Goal: Information Seeking & Learning: Learn about a topic

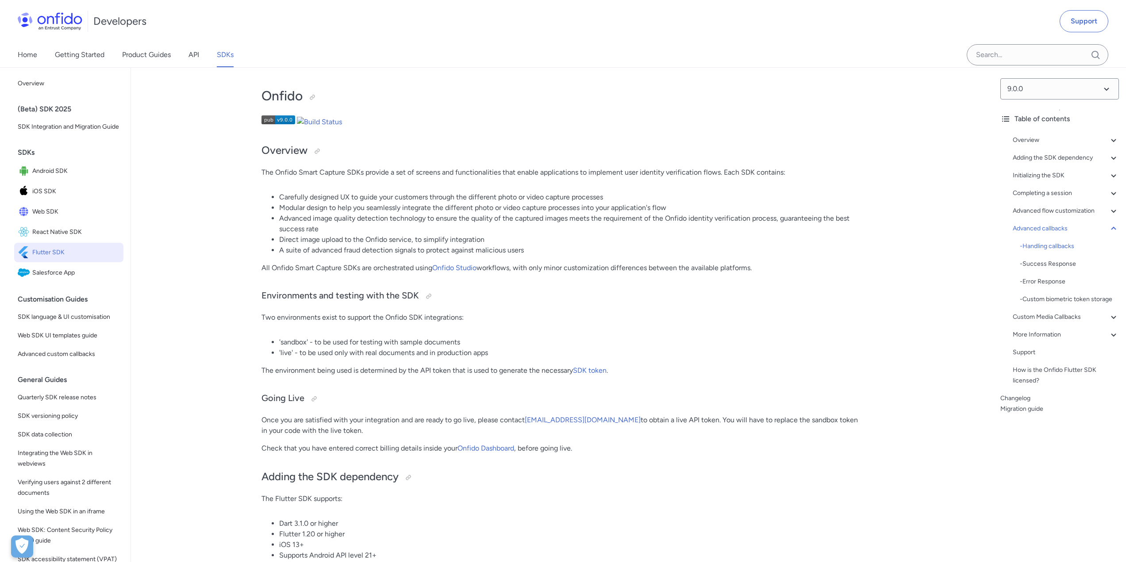
scroll to position [4999, 0]
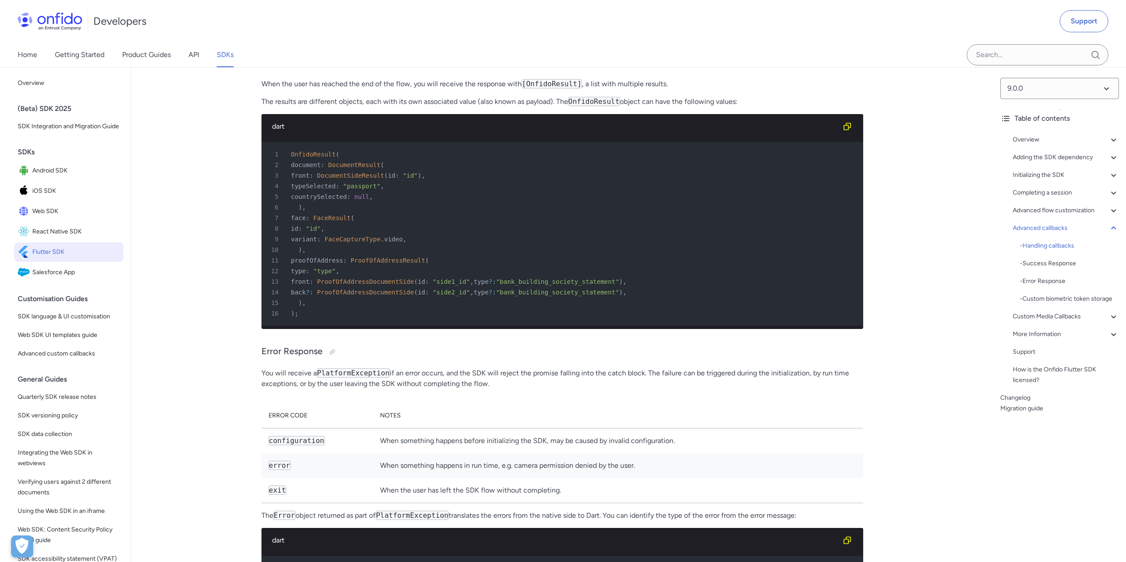
click at [399, 202] on div "5 countrySelected : null ," at bounding box center [558, 197] width 586 height 11
click at [501, 285] on span ""bank_building_society_statement"" at bounding box center [557, 281] width 123 height 7
click at [460, 285] on span ""side1_id"" at bounding box center [451, 281] width 37 height 7
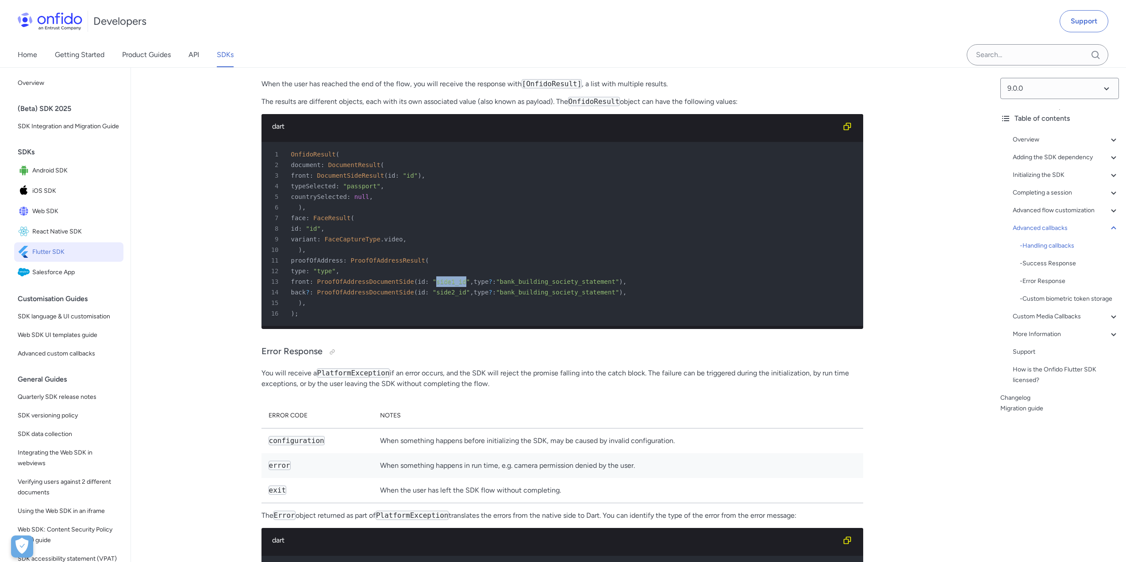
click at [460, 285] on span ""side1_id"" at bounding box center [451, 281] width 37 height 7
click at [460, 296] on span ""side2_id"" at bounding box center [451, 292] width 37 height 7
click at [364, 285] on span "ProofOfAddressDocumentSide" at bounding box center [365, 281] width 97 height 7
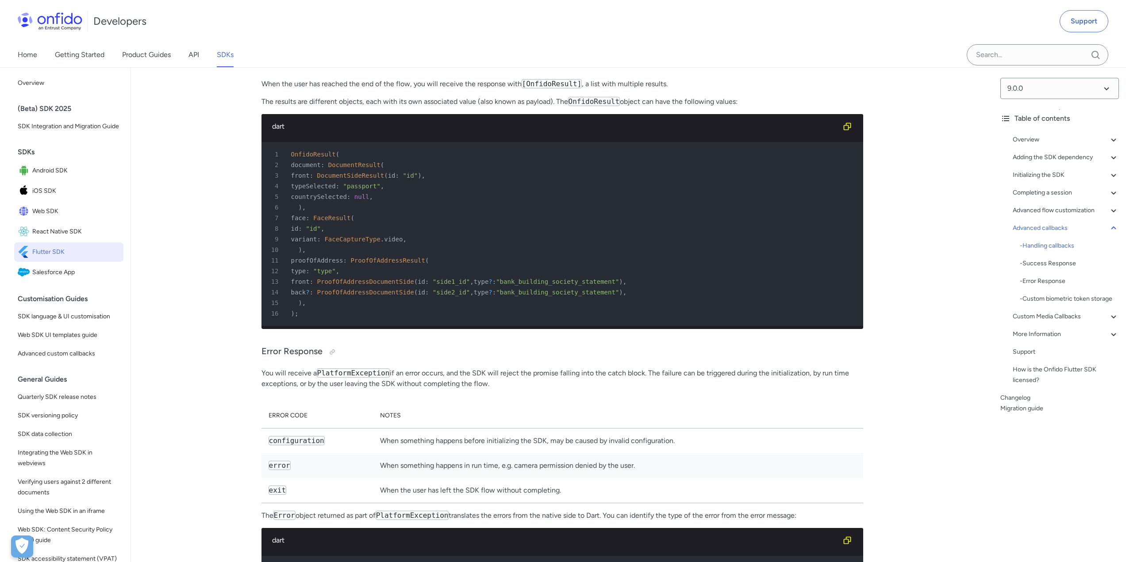
click at [357, 296] on span "ProofOfAddressDocumentSide" at bounding box center [365, 292] width 97 height 7
click at [335, 277] on div "12 type : "type" ," at bounding box center [558, 271] width 586 height 11
click at [334, 287] on div "13 front : ProofOfAddressDocumentSide ( id : "side1_id" , type ? : "bank_buildi…" at bounding box center [558, 282] width 586 height 11
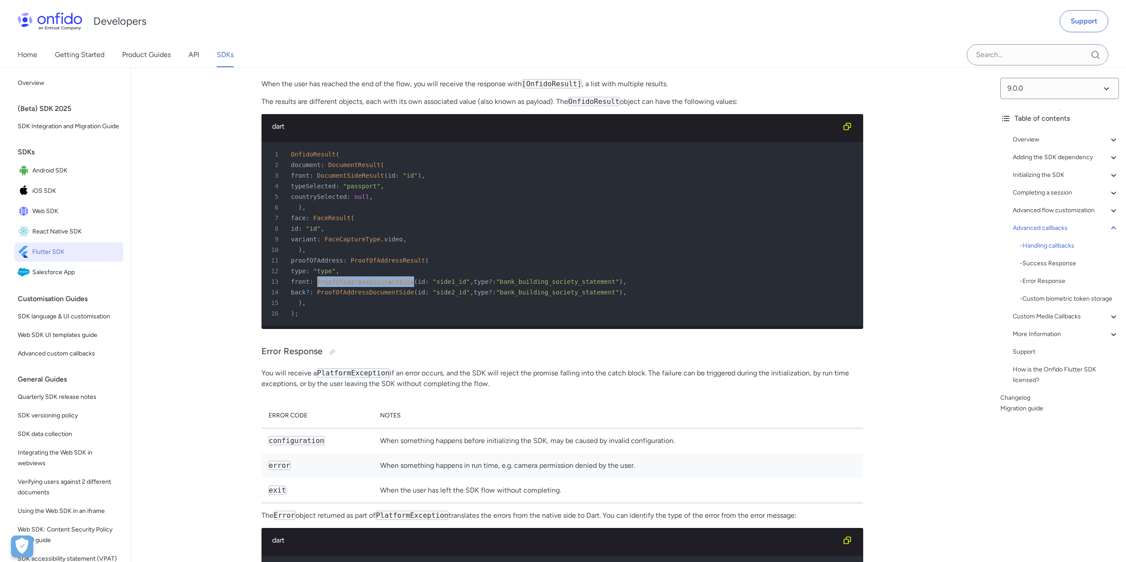
click at [334, 287] on div "13 front : ProofOfAddressDocumentSide ( id : "side1_id" , type ? : "bank_buildi…" at bounding box center [558, 282] width 586 height 11
click at [325, 202] on div "5 countrySelected : null ," at bounding box center [558, 197] width 586 height 11
click at [316, 170] on div "2 document : DocumentResult (" at bounding box center [558, 165] width 586 height 11
click at [313, 158] on span "OnfidoResult" at bounding box center [313, 154] width 45 height 7
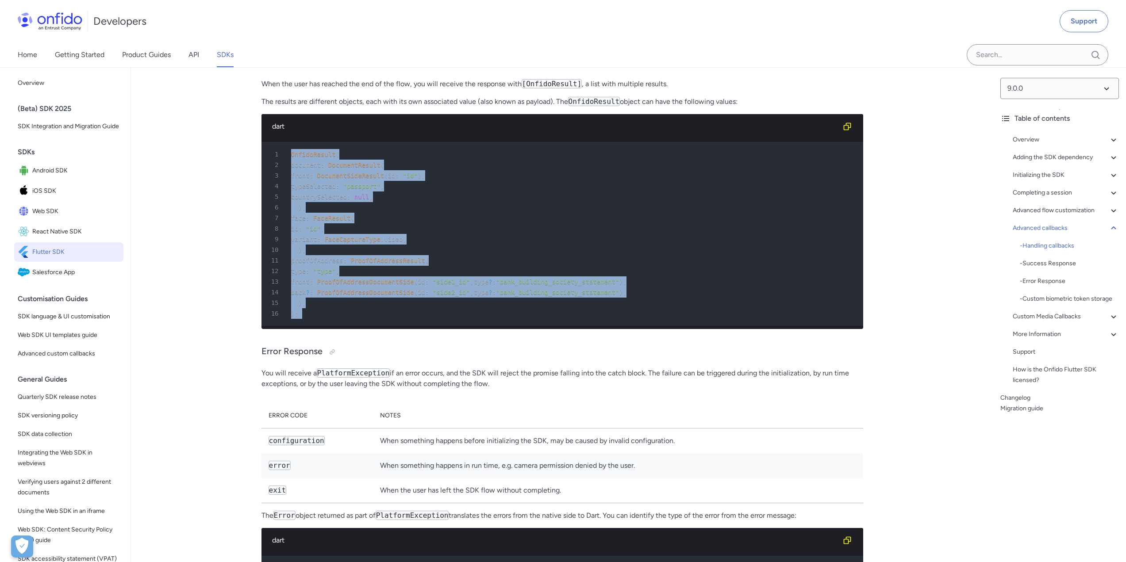
drag, startPoint x: 313, startPoint y: 239, endPoint x: 331, endPoint y: 397, distance: 159.4
click at [331, 326] on pre "1 OnfidoResult ( 2 document : DocumentResult ( 3 front : DocumentSideResult ( i…" at bounding box center [562, 234] width 602 height 184
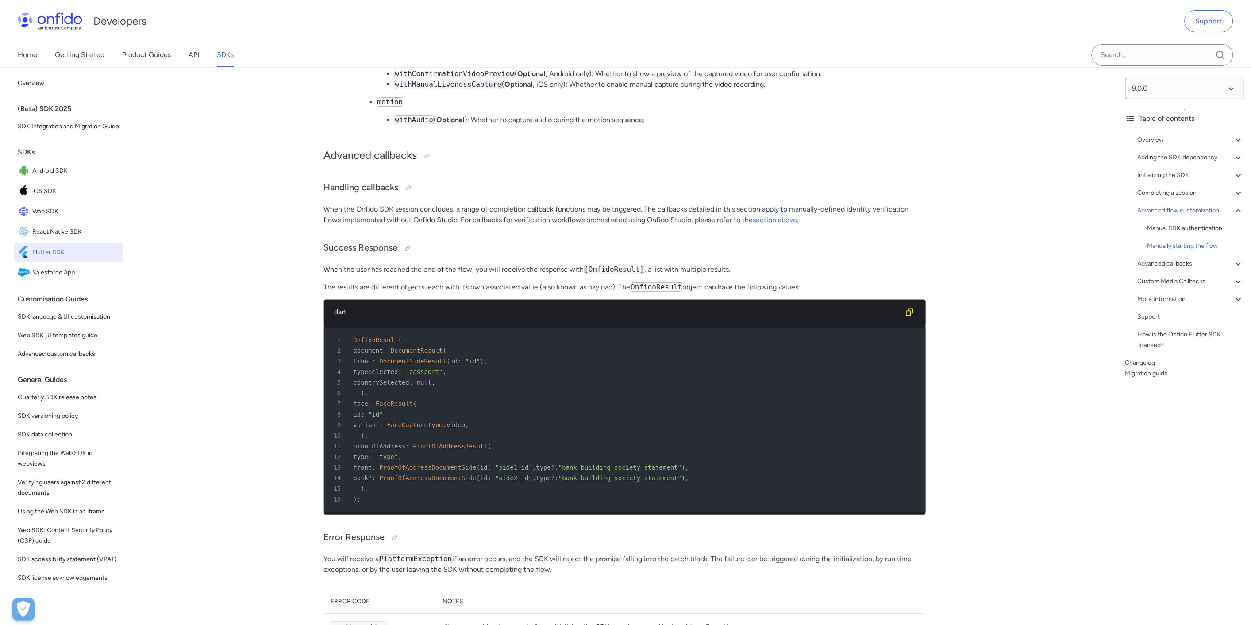
scroll to position [4817, 0]
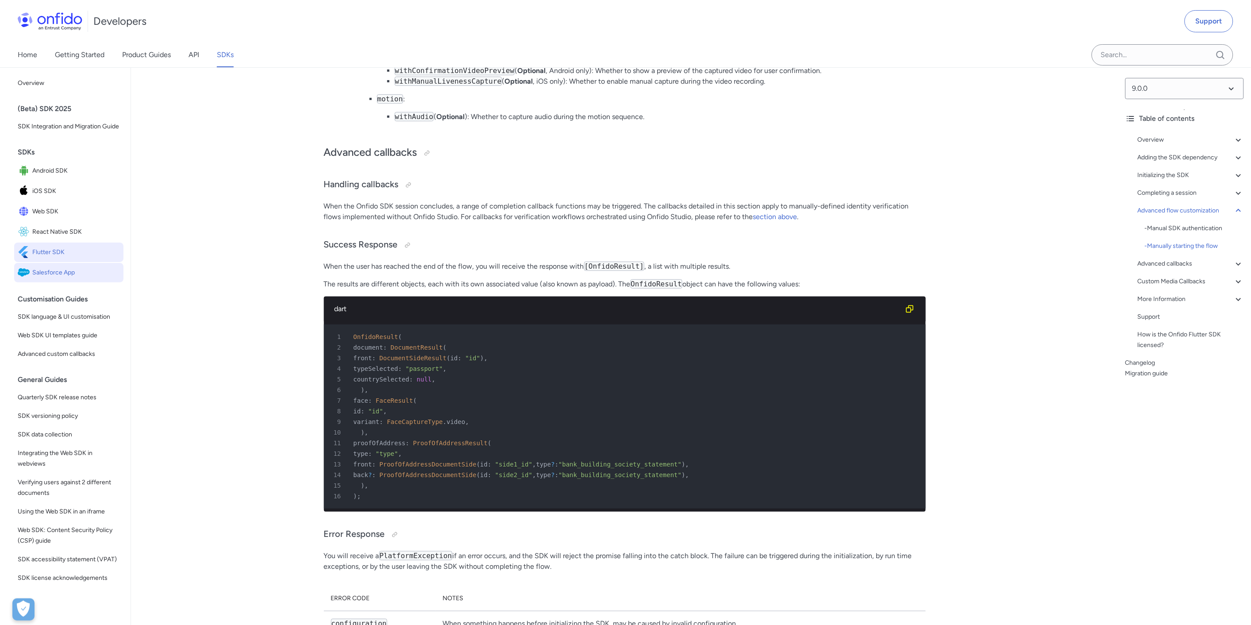
click at [100, 282] on link "Salesforce App" at bounding box center [68, 272] width 109 height 19
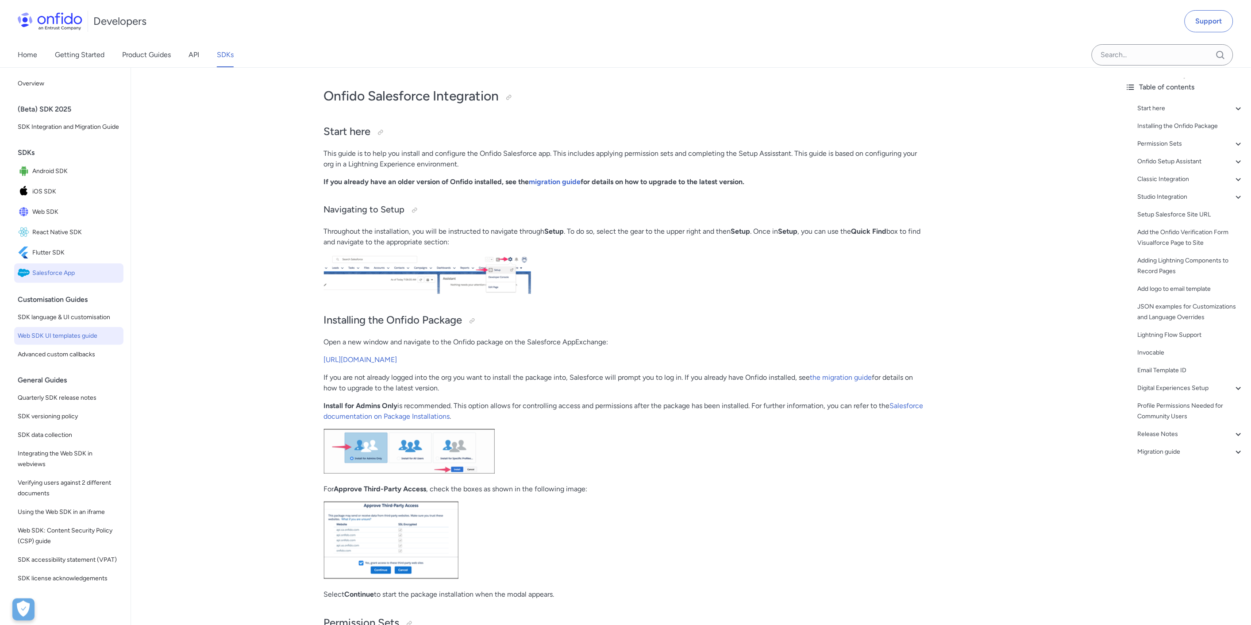
click at [102, 338] on link "Web SDK UI templates guide" at bounding box center [68, 336] width 109 height 18
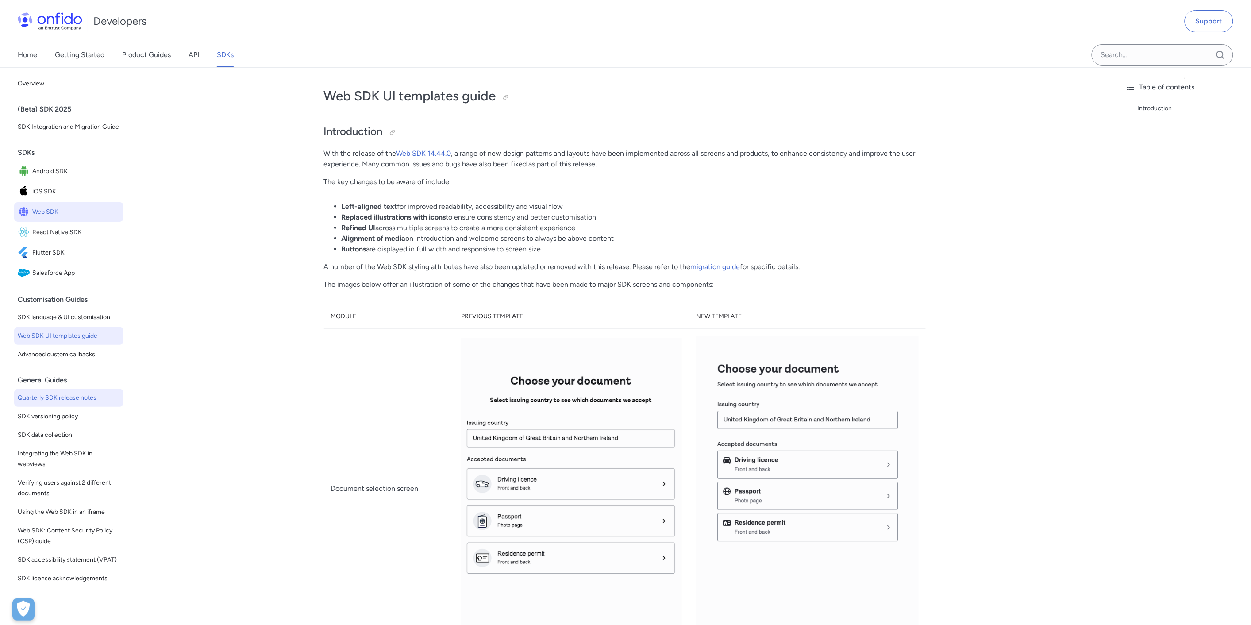
click at [95, 403] on span "Quarterly SDK release notes" at bounding box center [69, 397] width 102 height 11
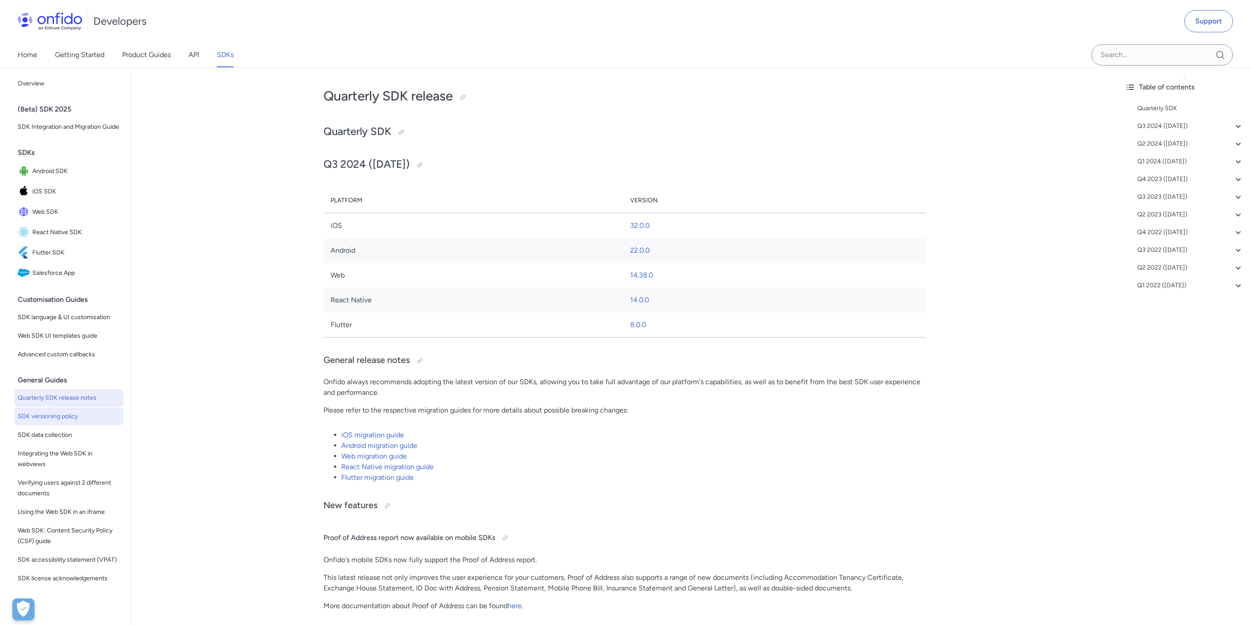
click at [98, 425] on link "SDK versioning policy" at bounding box center [68, 416] width 109 height 18
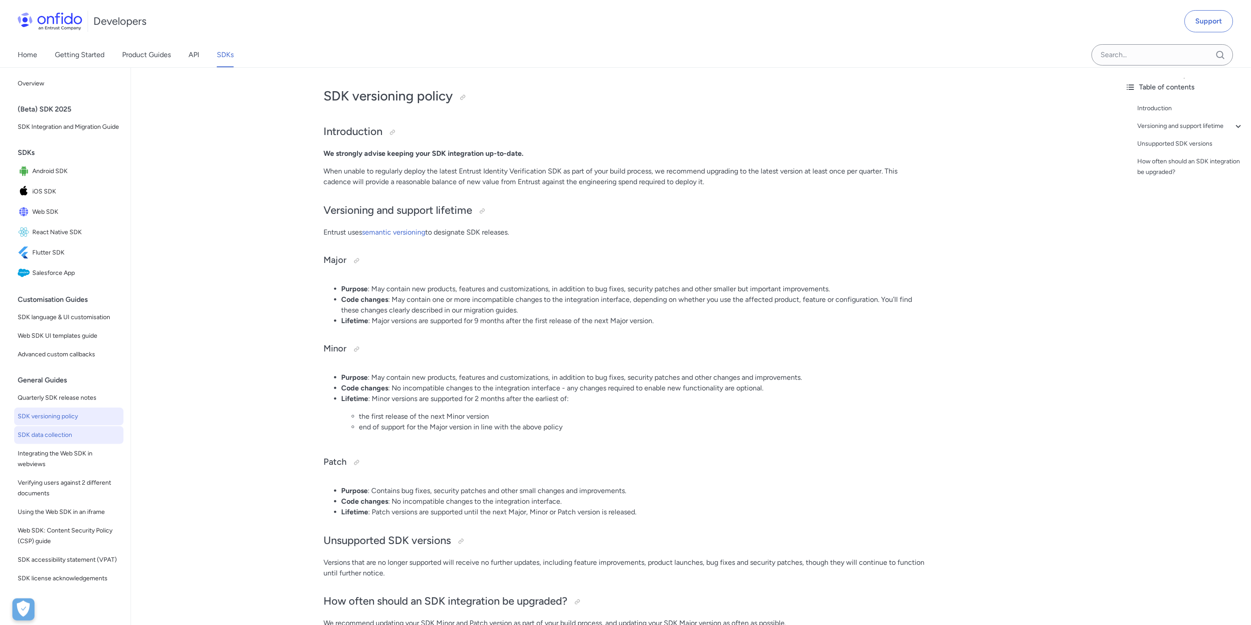
click at [92, 440] on span "SDK data collection" at bounding box center [69, 435] width 102 height 11
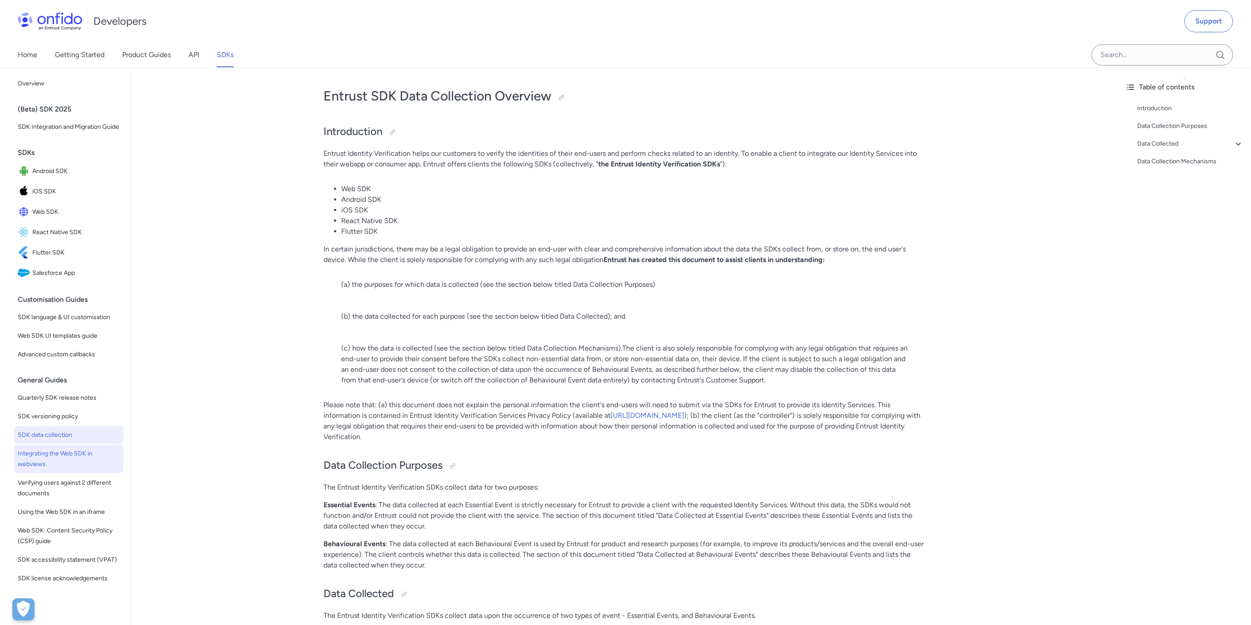
click at [91, 467] on span "Integrating the Web SDK in webviews" at bounding box center [69, 458] width 102 height 21
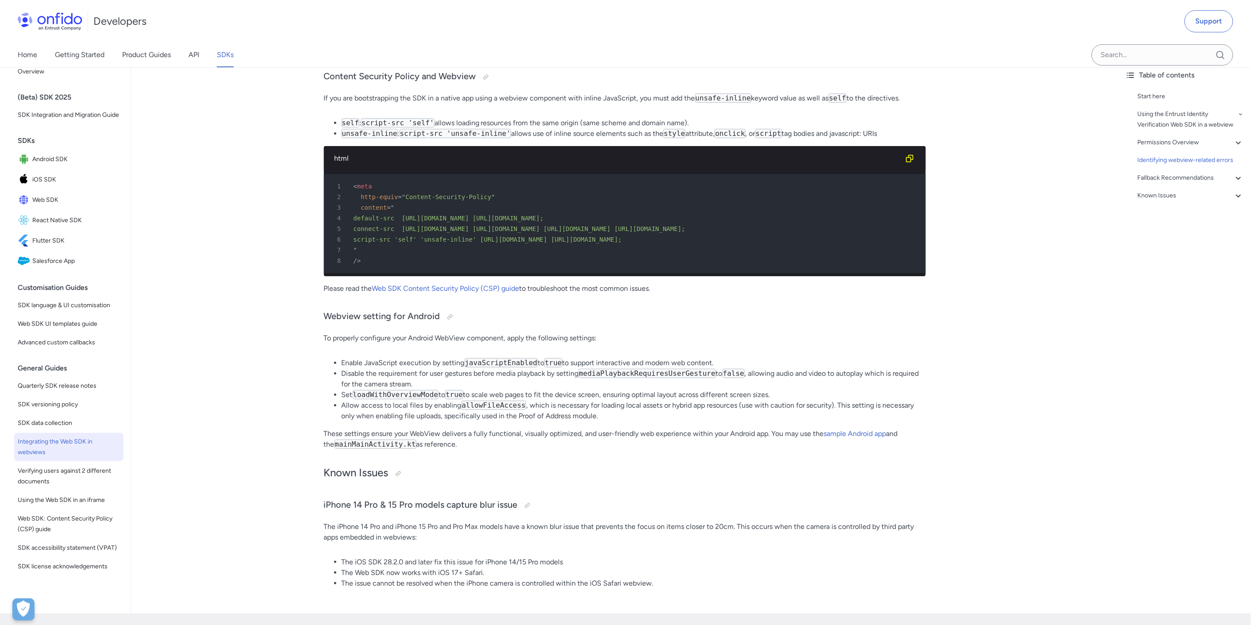
scroll to position [1573, 0]
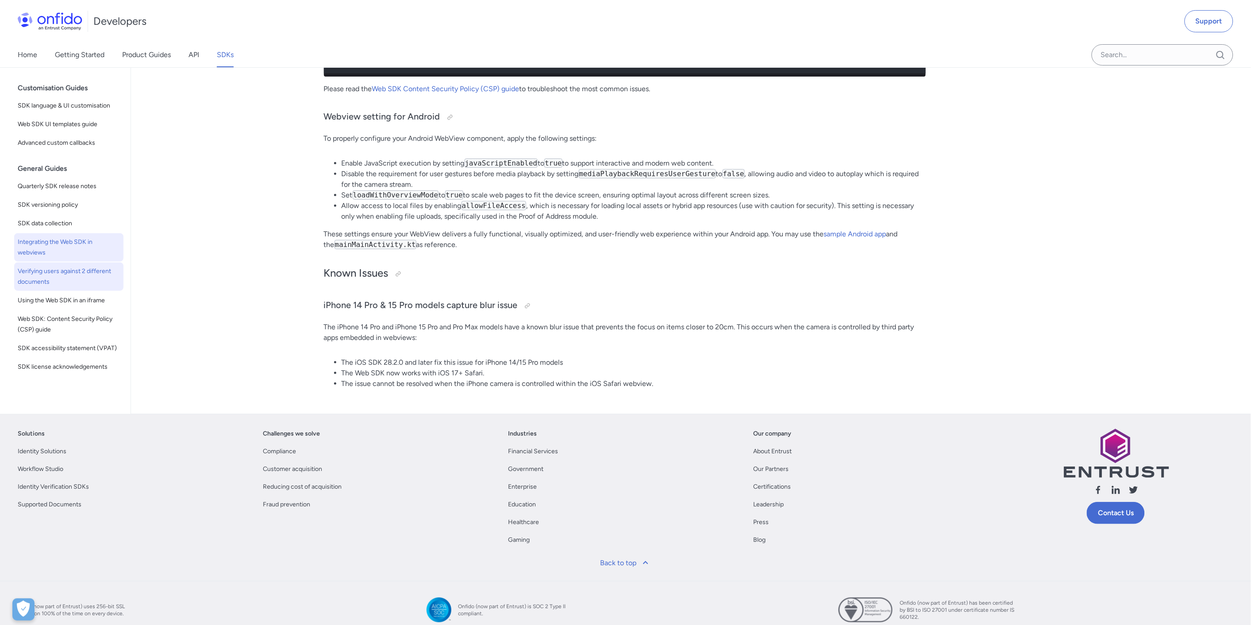
click at [63, 291] on link "Verifying users against 2 different documents" at bounding box center [68, 276] width 109 height 28
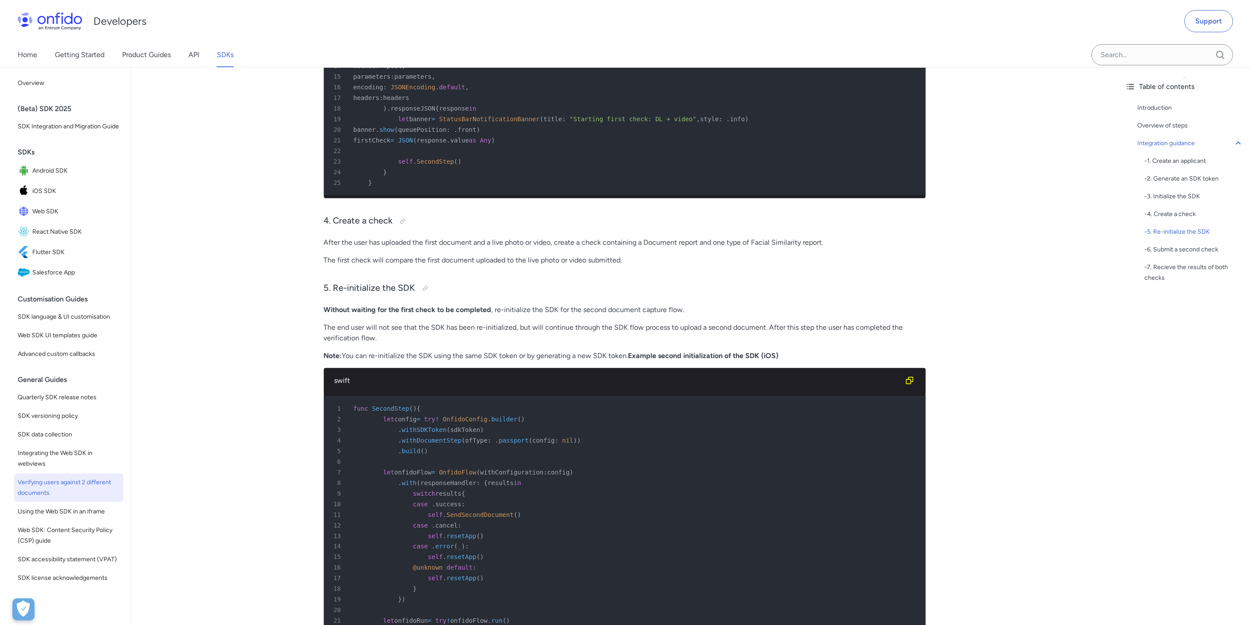
scroll to position [26, 0]
click at [76, 501] on span "Using the Web SDK in an iframe" at bounding box center [69, 506] width 102 height 11
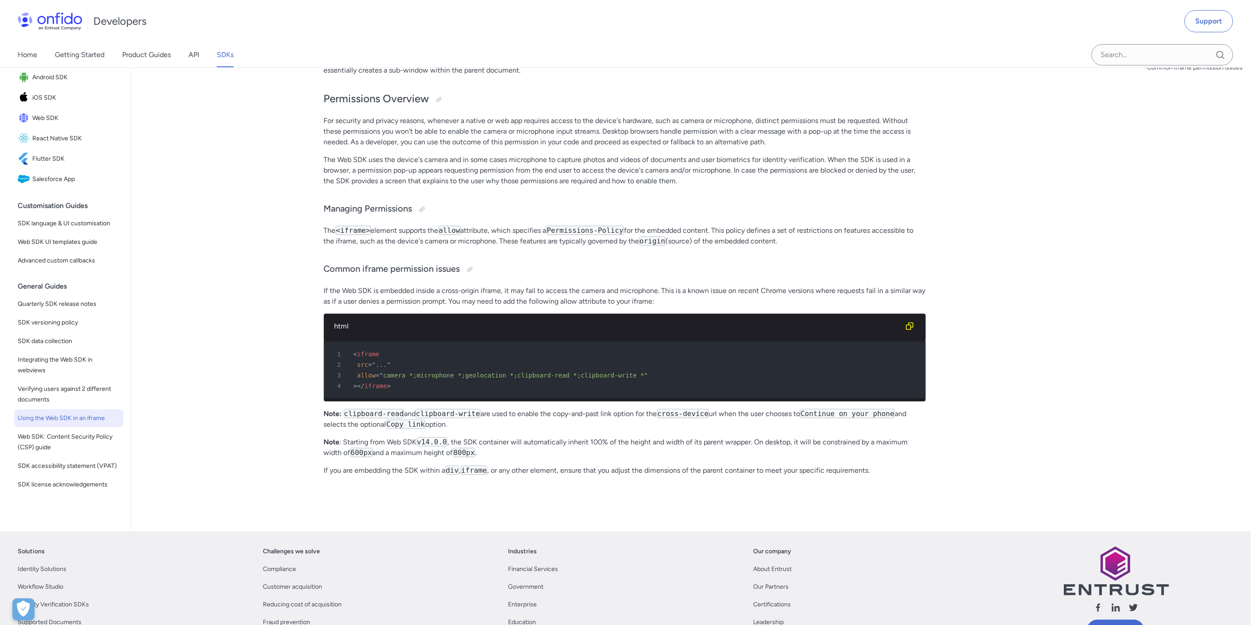
scroll to position [258, 0]
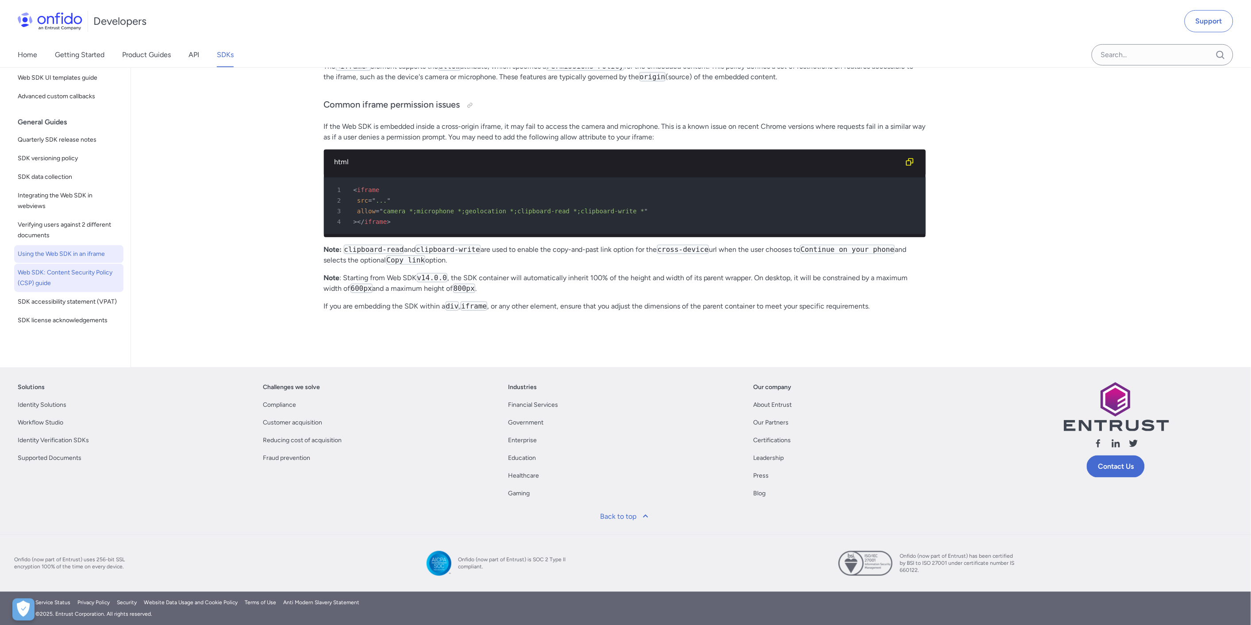
click at [49, 288] on span "Web SDK: Content Security Policy (CSP) guide" at bounding box center [69, 277] width 102 height 21
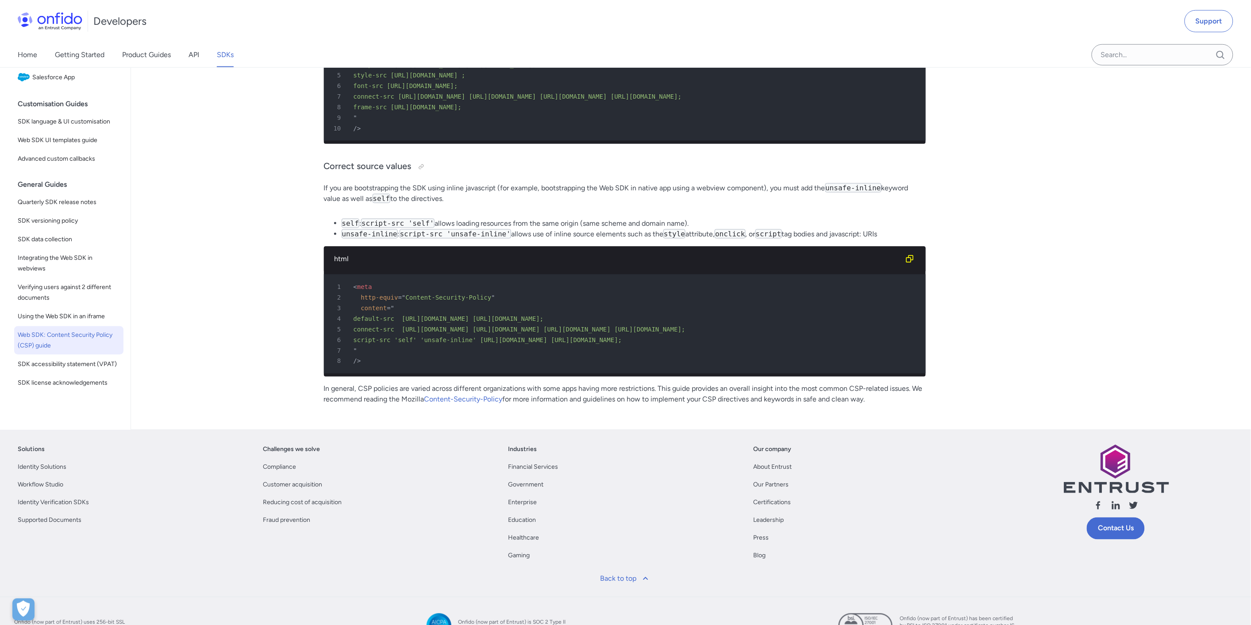
scroll to position [527, 0]
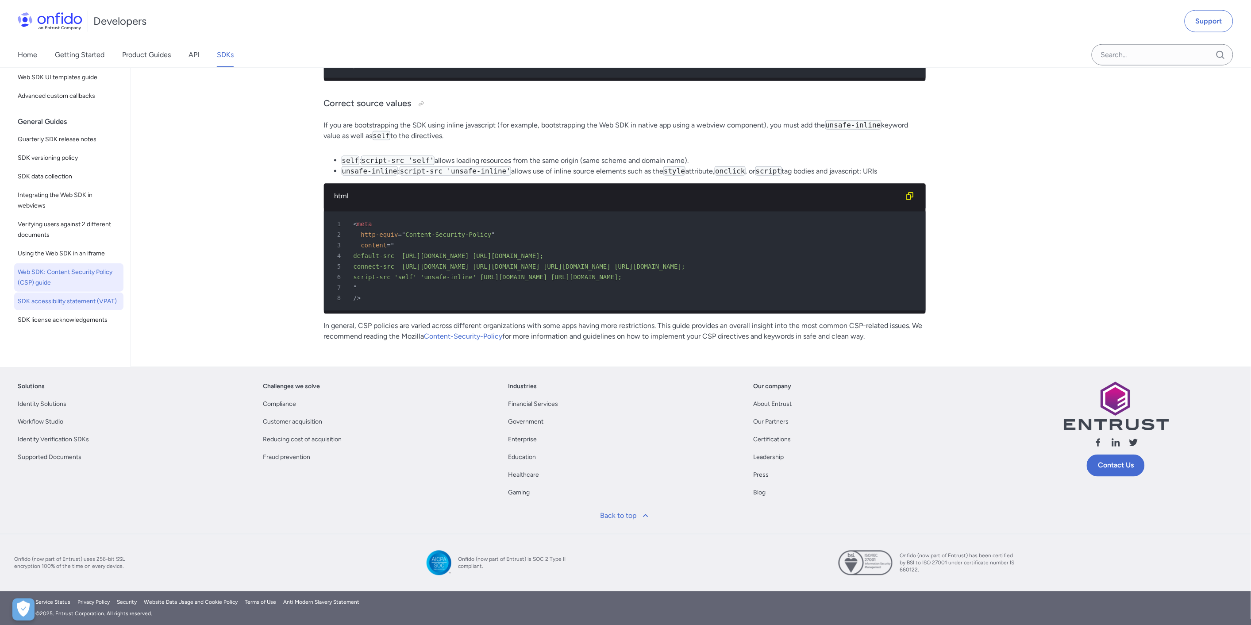
click at [58, 304] on link "SDK accessibility statement (VPAT)" at bounding box center [68, 301] width 109 height 18
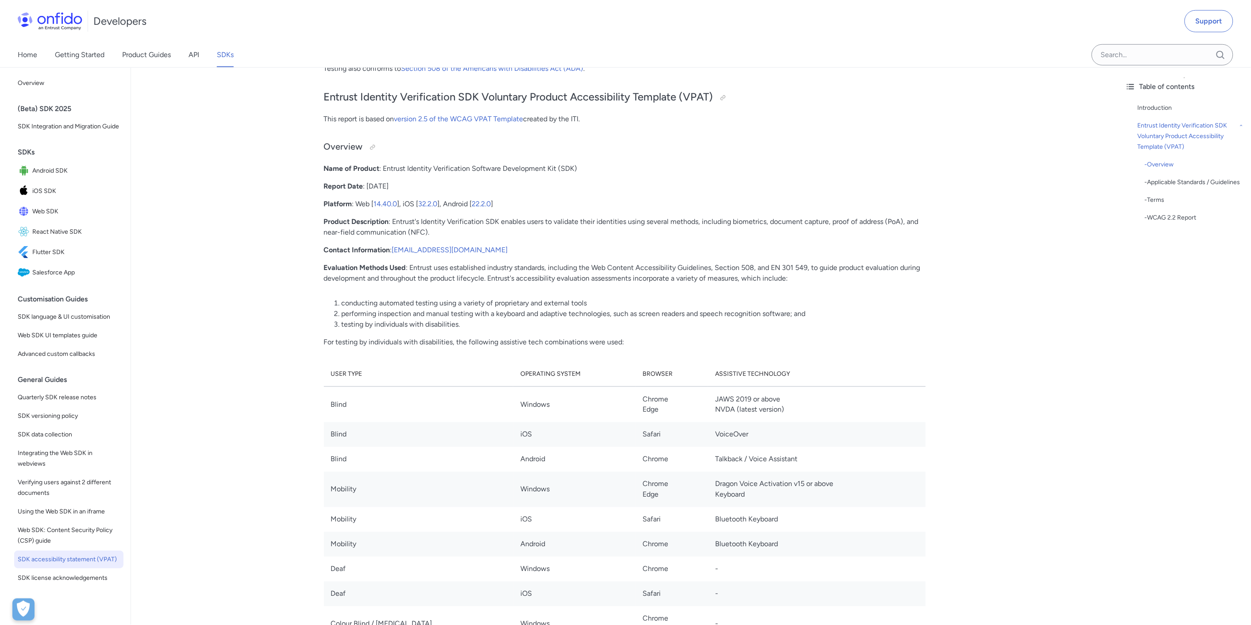
scroll to position [442, 0]
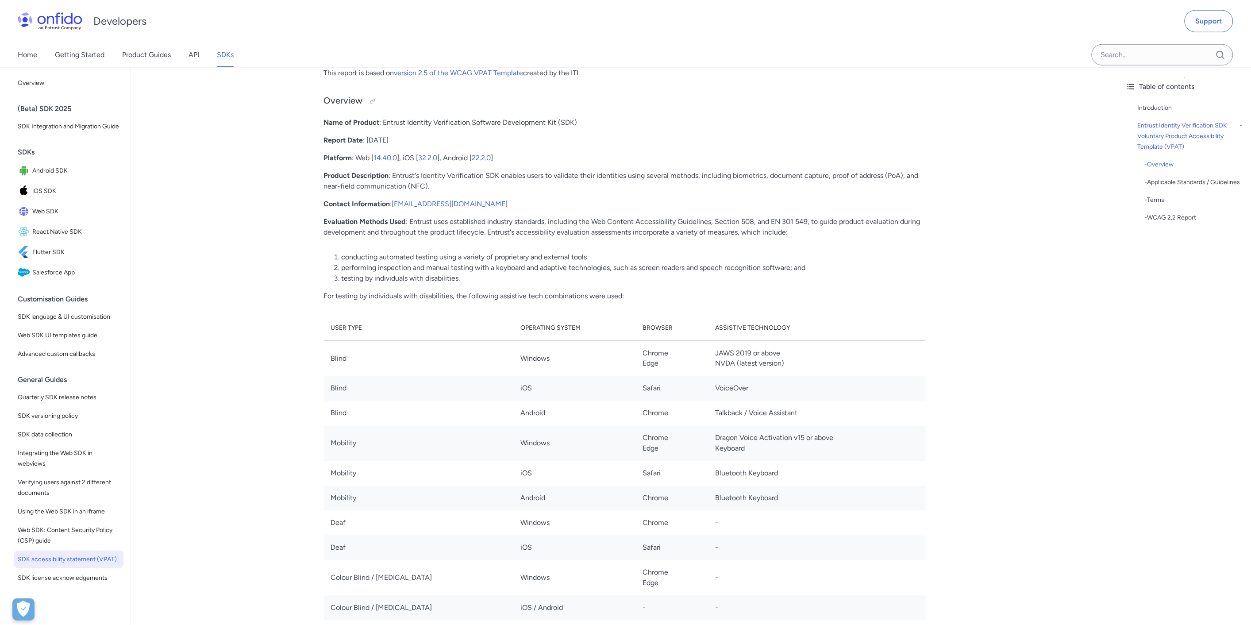
scroll to position [527, 0]
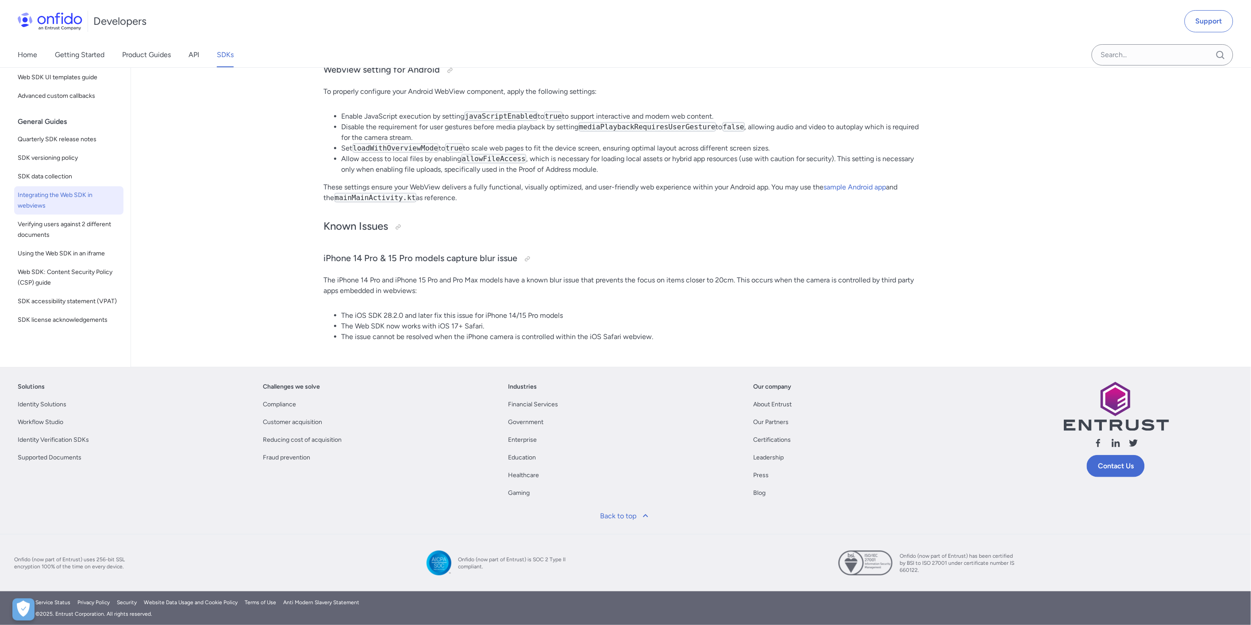
scroll to position [1573, 0]
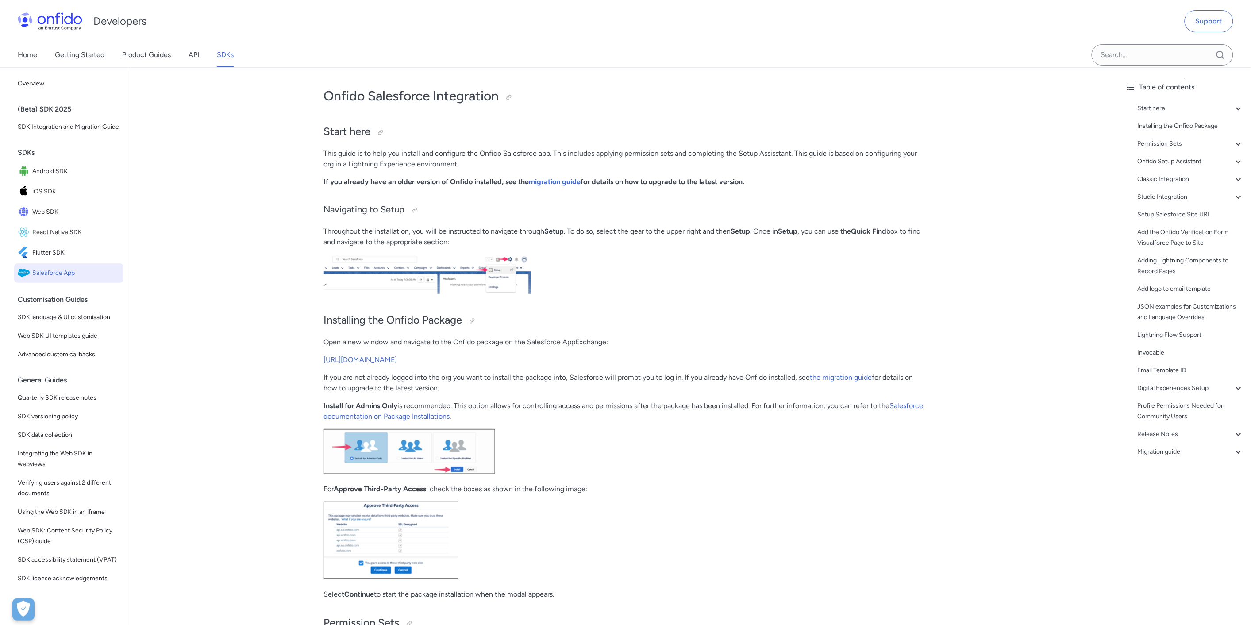
scroll to position [4817, 0]
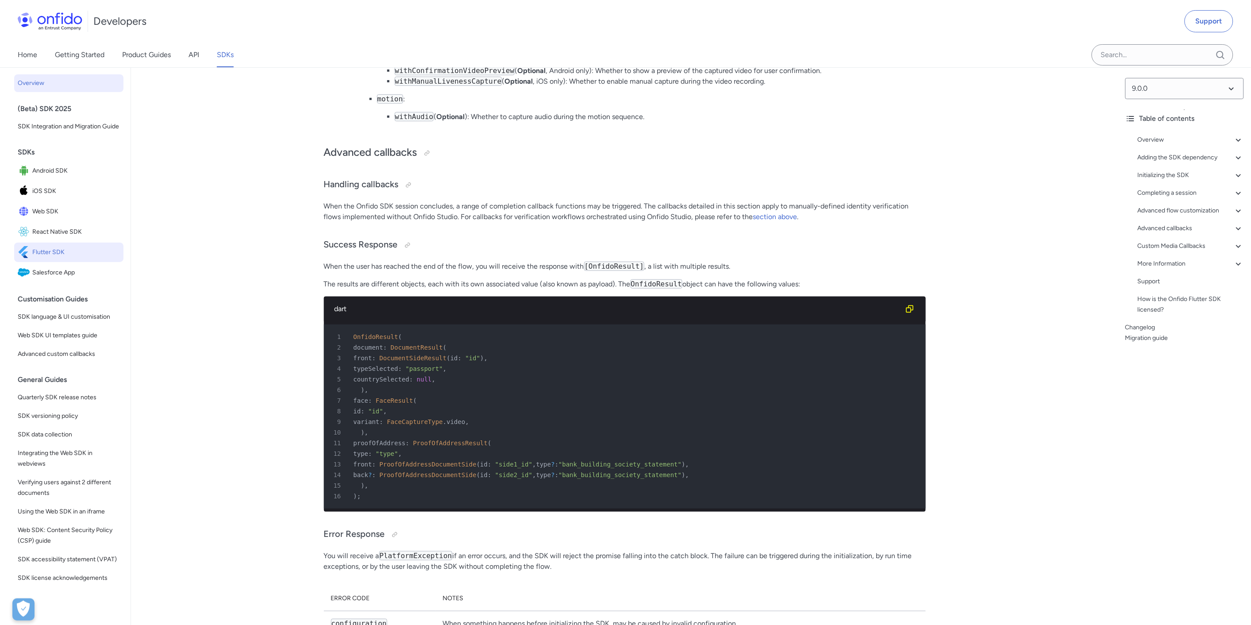
click at [58, 91] on link "Overview" at bounding box center [68, 83] width 109 height 18
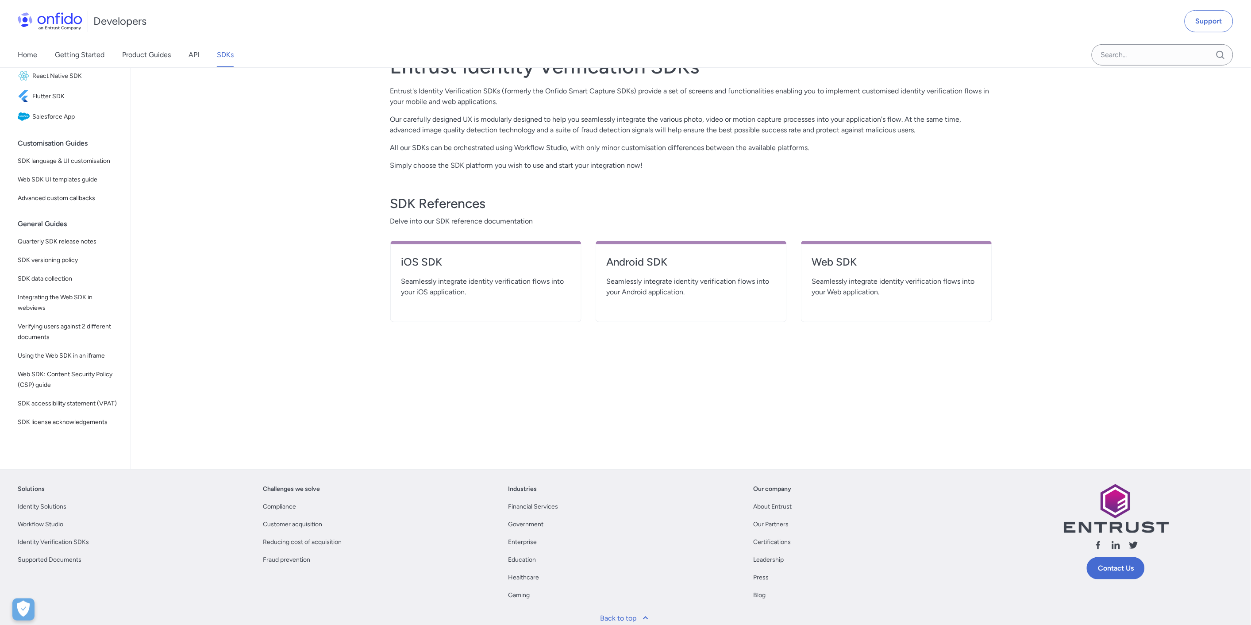
scroll to position [258, 0]
